Goal: Task Accomplishment & Management: Manage account settings

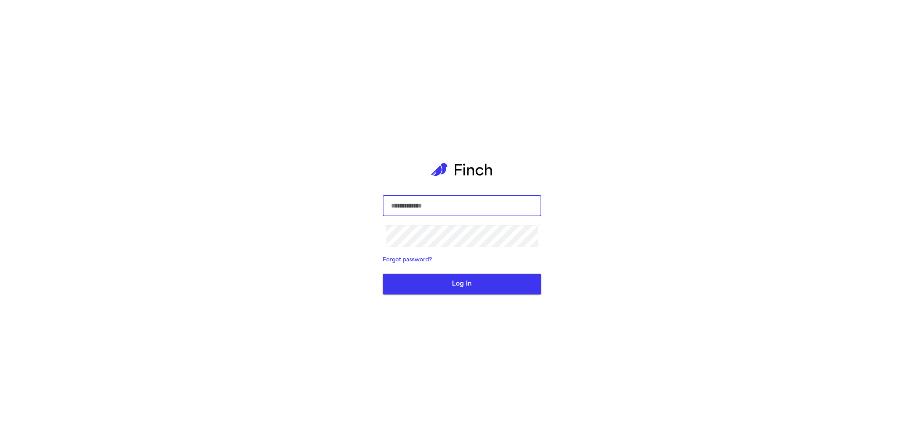
type input "**********"
click at [428, 280] on button "Log In" at bounding box center [462, 284] width 159 height 21
type input "**********"
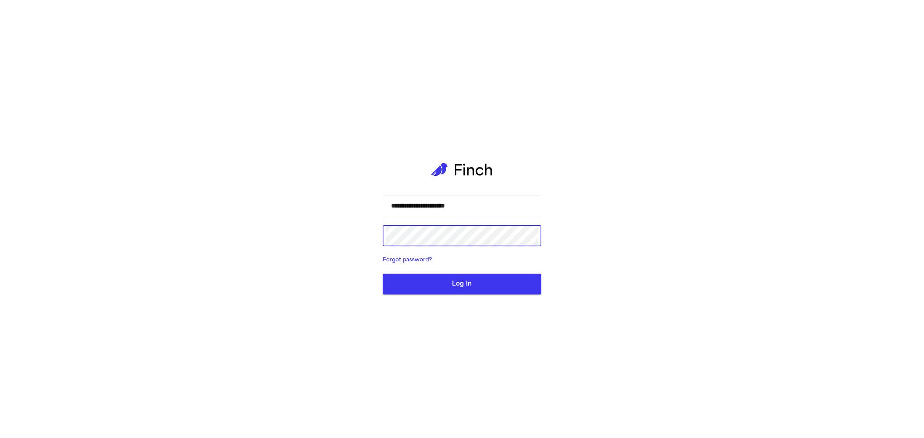
click at [351, 226] on div "**********" at bounding box center [462, 219] width 924 height 438
click at [412, 290] on button "Log In" at bounding box center [462, 284] width 159 height 21
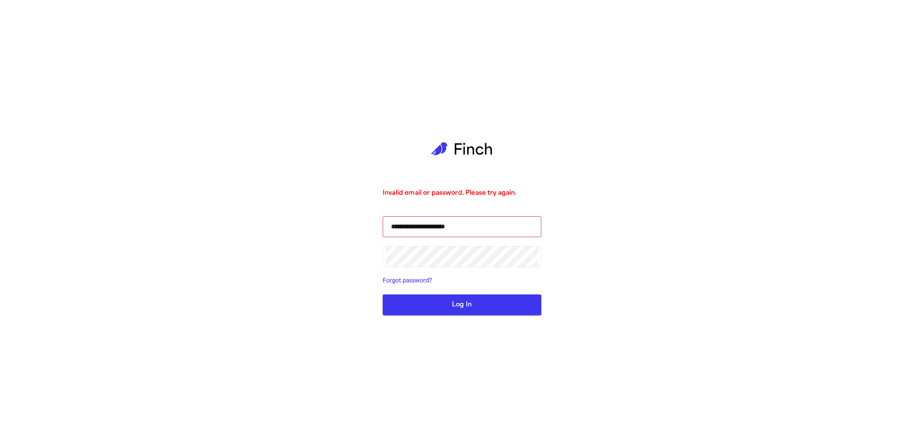
click at [412, 308] on button "Log In" at bounding box center [462, 304] width 159 height 21
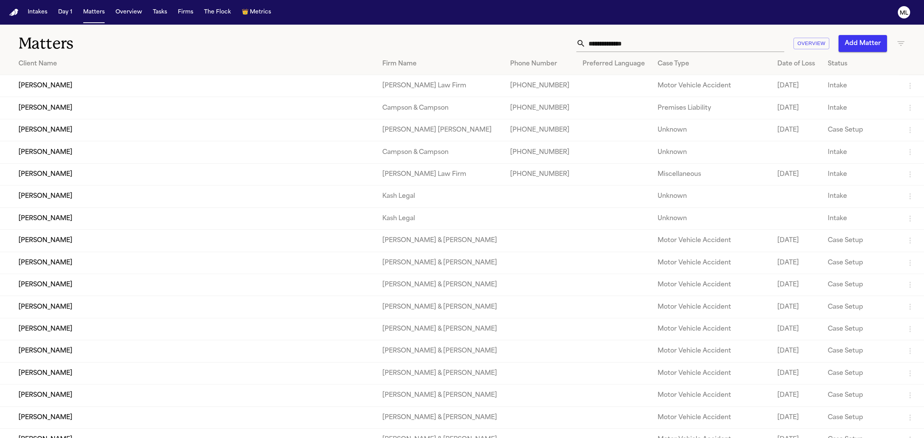
click at [621, 43] on input "text" at bounding box center [684, 43] width 199 height 17
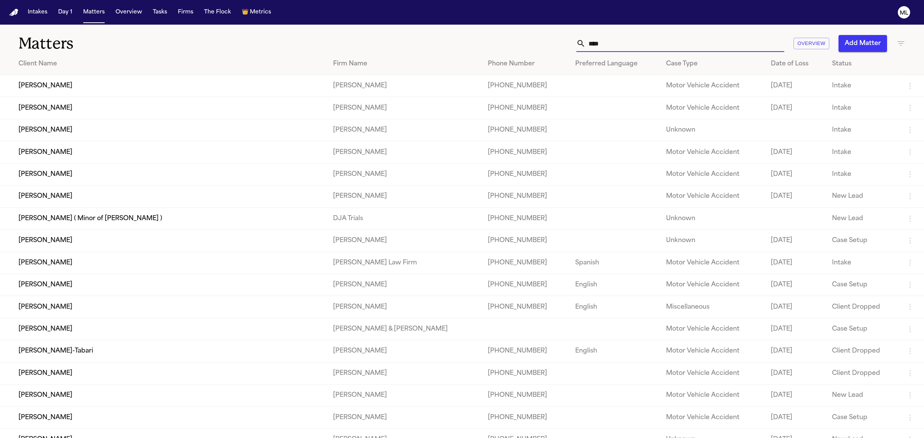
type input "****"
click at [116, 158] on td "Estrella Andrade" at bounding box center [163, 152] width 327 height 22
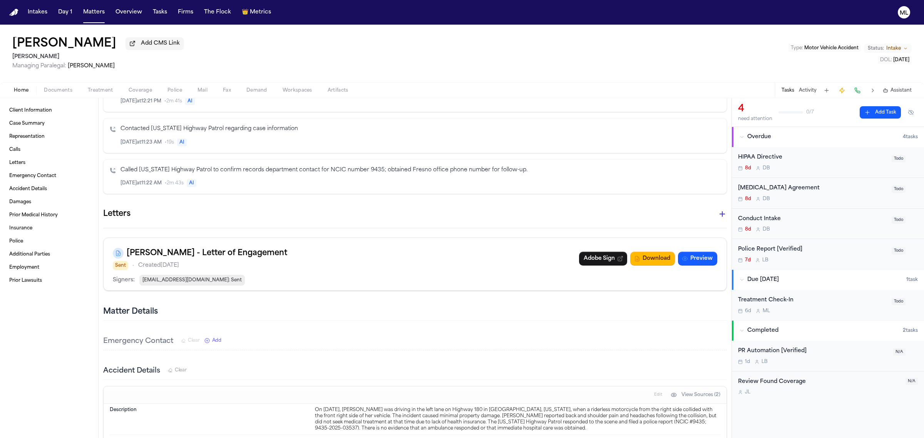
scroll to position [192, 0]
click at [595, 261] on link "Adobe Sign" at bounding box center [603, 261] width 48 height 14
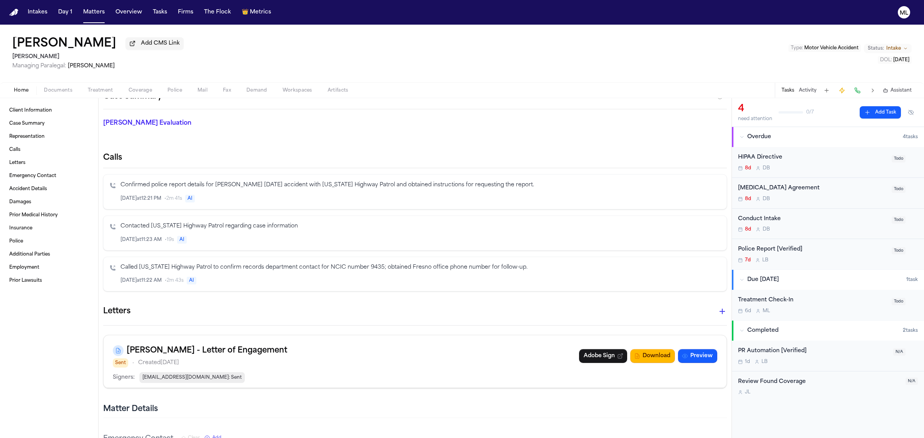
scroll to position [96, 0]
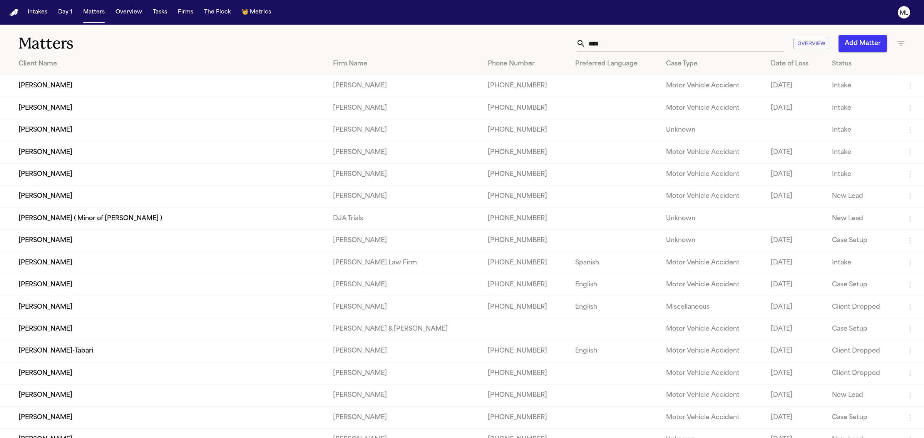
click at [136, 132] on td "Melissa Johnson" at bounding box center [163, 130] width 327 height 22
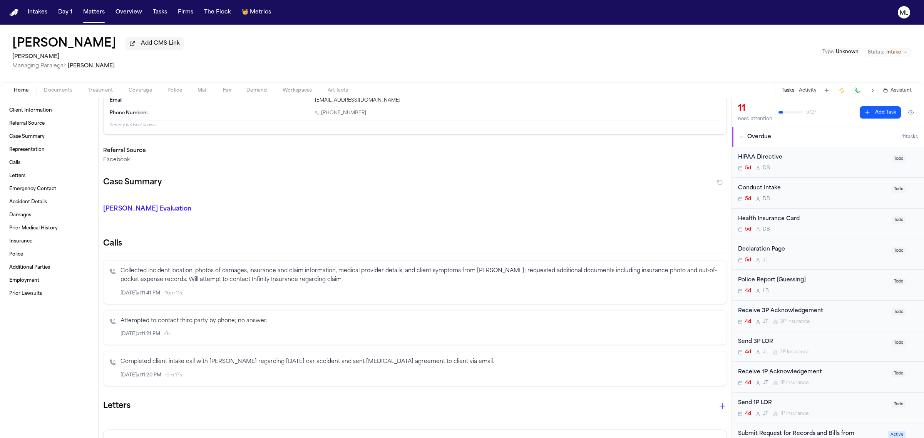
scroll to position [96, 0]
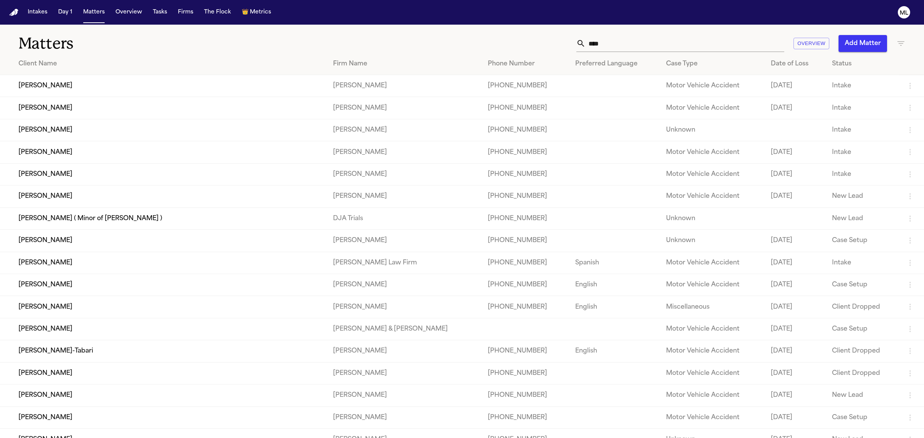
click at [124, 160] on td "Estrella Andrade" at bounding box center [163, 152] width 327 height 22
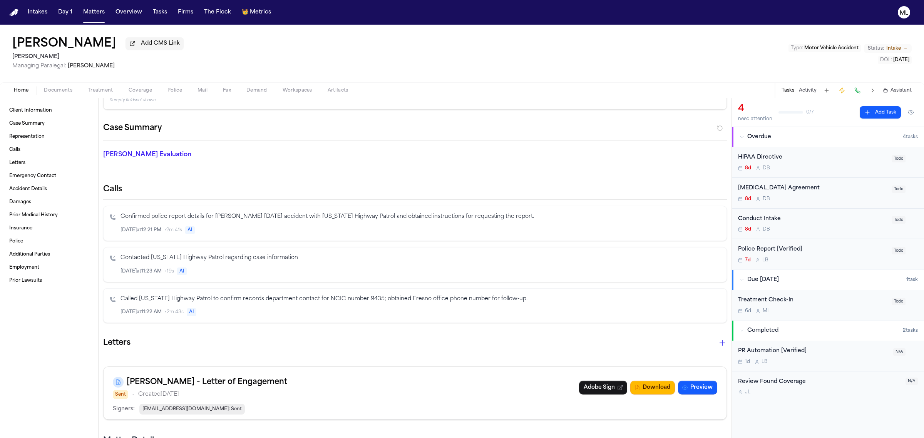
scroll to position [48, 0]
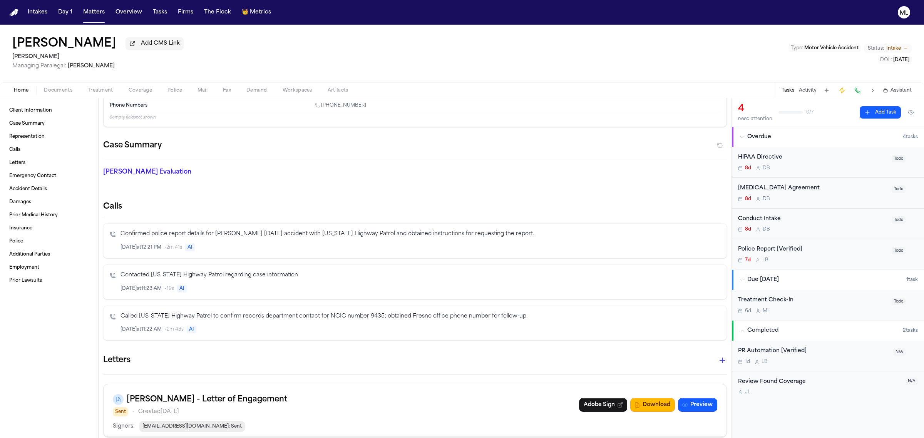
click at [888, 45] on span "Intake" at bounding box center [893, 48] width 15 height 6
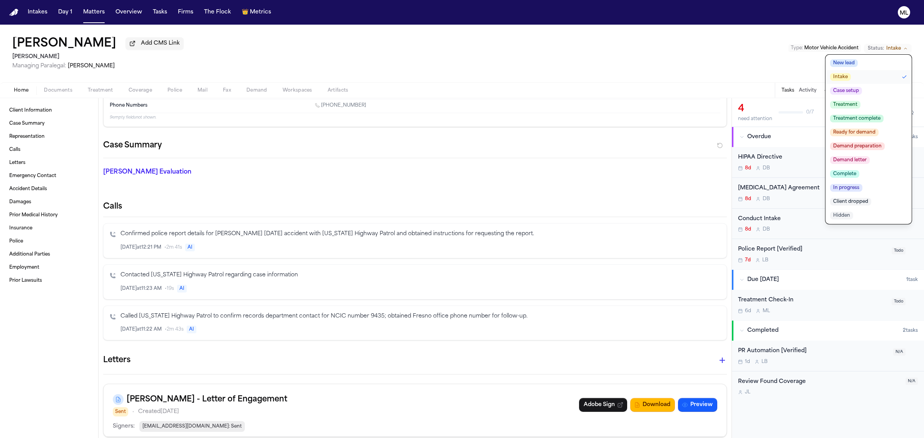
click at [871, 56] on button "New lead" at bounding box center [868, 63] width 86 height 14
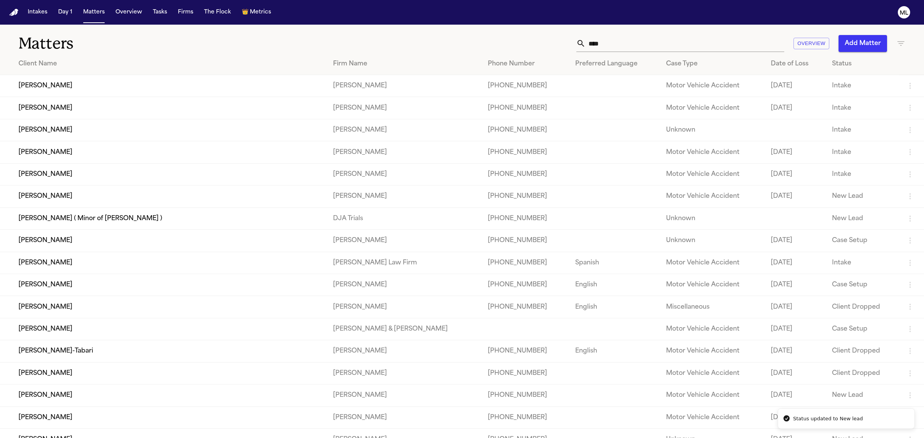
click at [94, 110] on td "Alexis Johnson" at bounding box center [163, 108] width 327 height 22
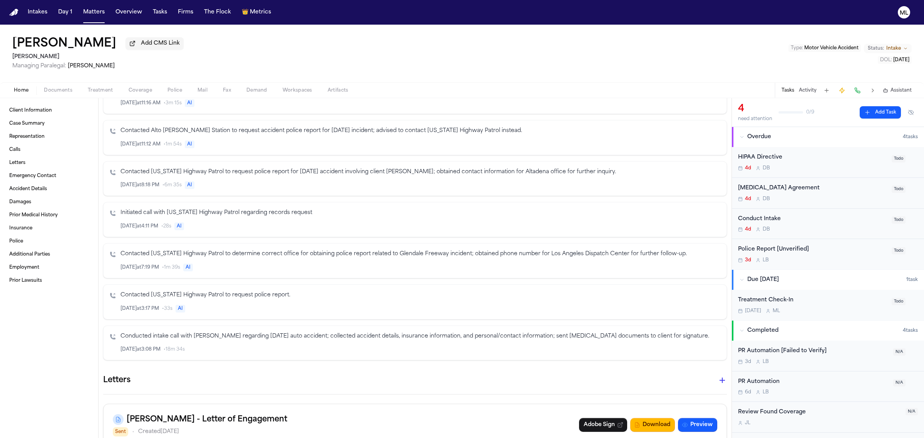
scroll to position [241, 0]
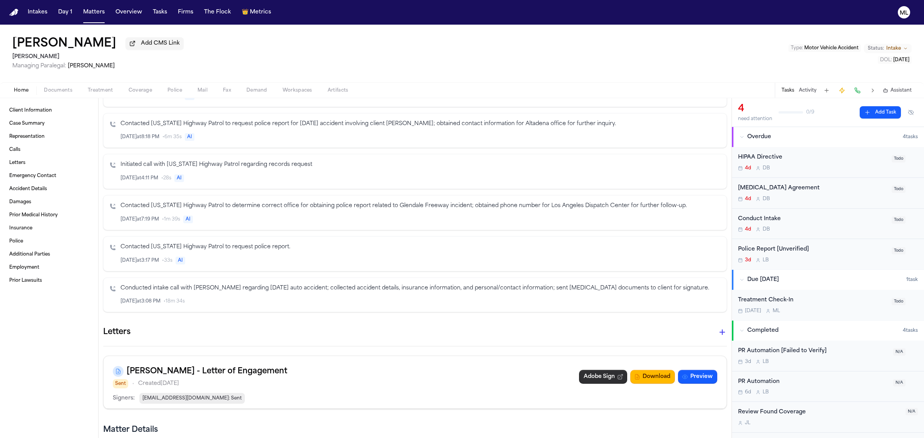
click at [579, 377] on link "Adobe Sign" at bounding box center [603, 377] width 48 height 14
click at [888, 38] on div "Alexis Johnson Add CMS Link Gammill Managing Paralegal: Michelle Landazabal Typ…" at bounding box center [462, 54] width 924 height 58
click at [888, 45] on span "Intake" at bounding box center [893, 48] width 15 height 6
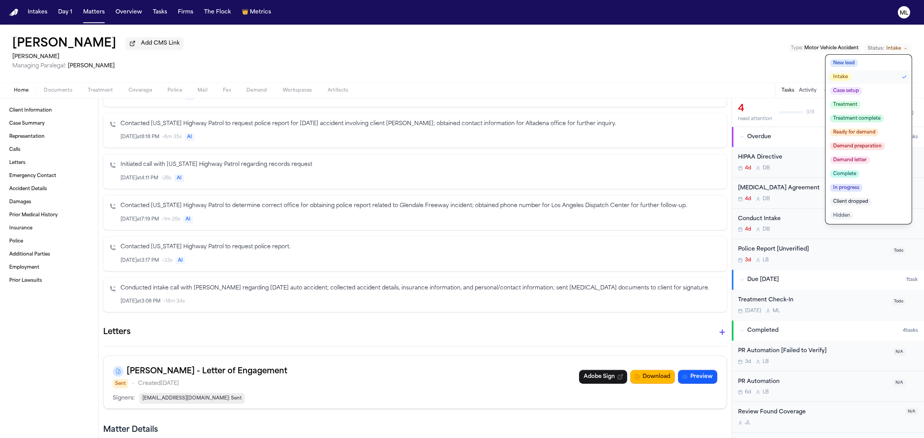
click at [882, 62] on button "New lead" at bounding box center [868, 63] width 86 height 14
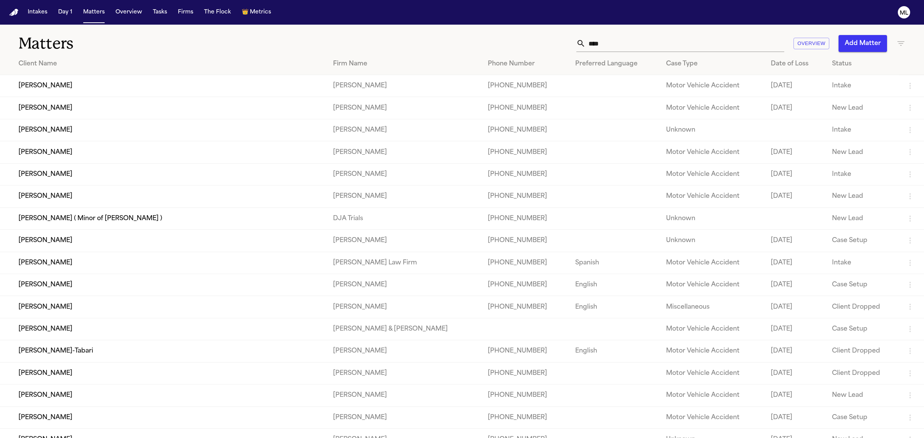
click at [35, 85] on td "Lydia Turner" at bounding box center [163, 86] width 327 height 22
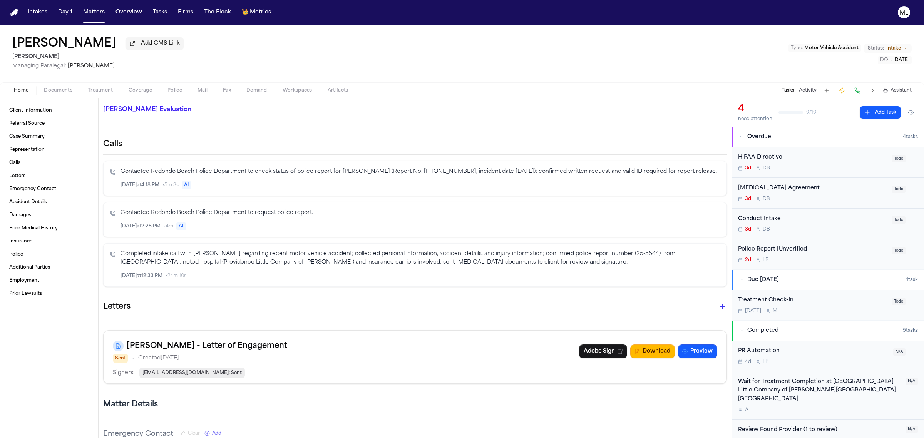
scroll to position [192, 0]
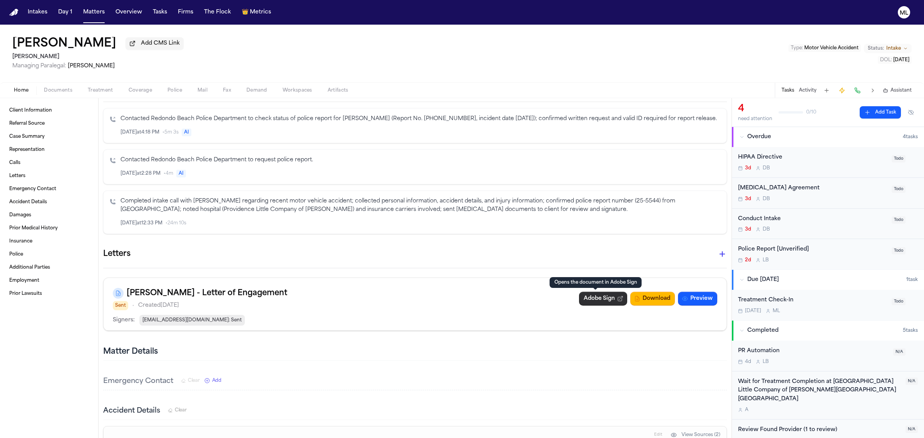
click at [579, 301] on link "Adobe Sign" at bounding box center [603, 299] width 48 height 14
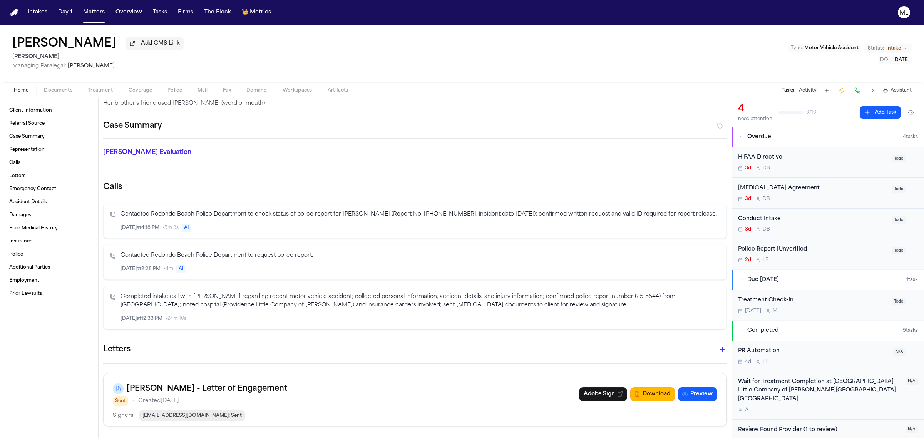
scroll to position [96, 0]
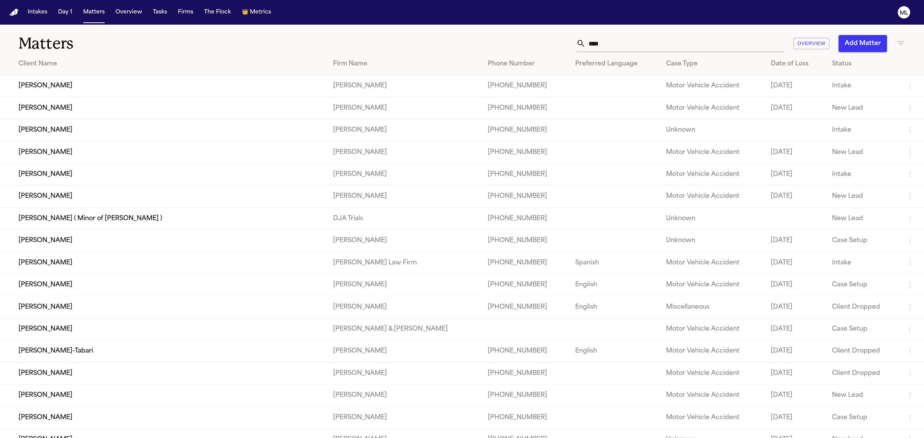
click at [70, 111] on td "Alexis Johnson" at bounding box center [163, 108] width 327 height 22
